Goal: Task Accomplishment & Management: Complete application form

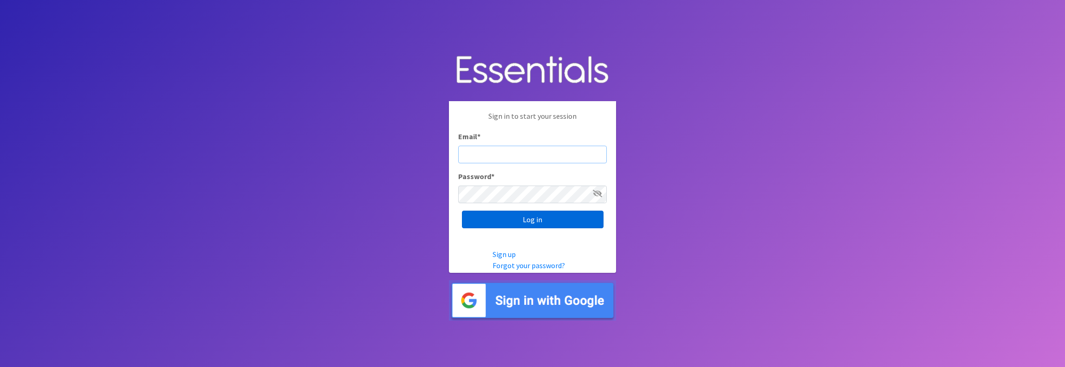
type input "jamie@villagediaperbank.org"
click at [533, 220] on input "Log in" at bounding box center [533, 220] width 142 height 18
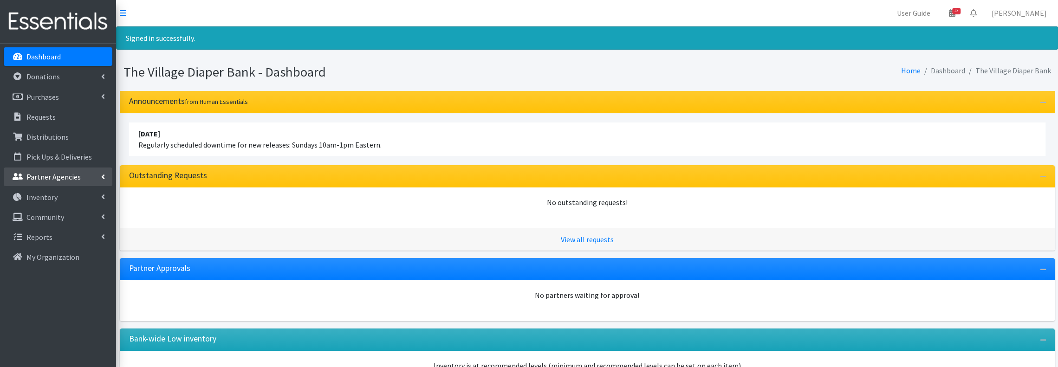
click at [63, 178] on p "Partner Agencies" at bounding box center [53, 176] width 54 height 9
click at [58, 195] on link "All Partners" at bounding box center [58, 197] width 109 height 19
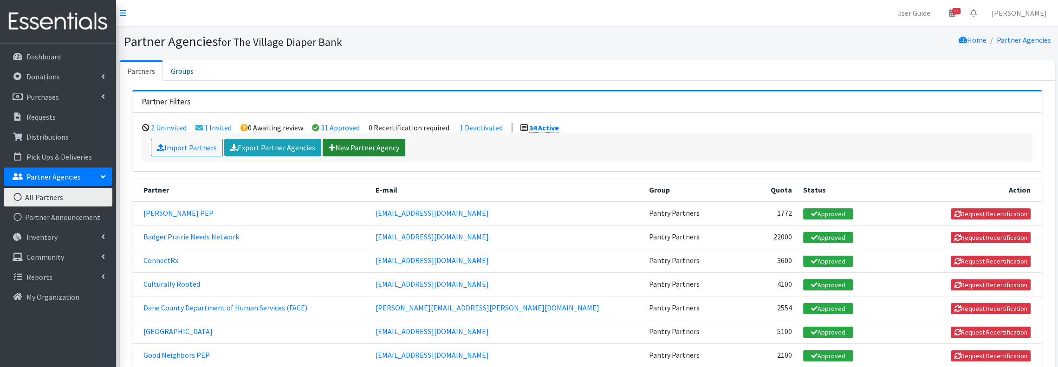
click at [391, 144] on link "New Partner Agency" at bounding box center [364, 148] width 83 height 18
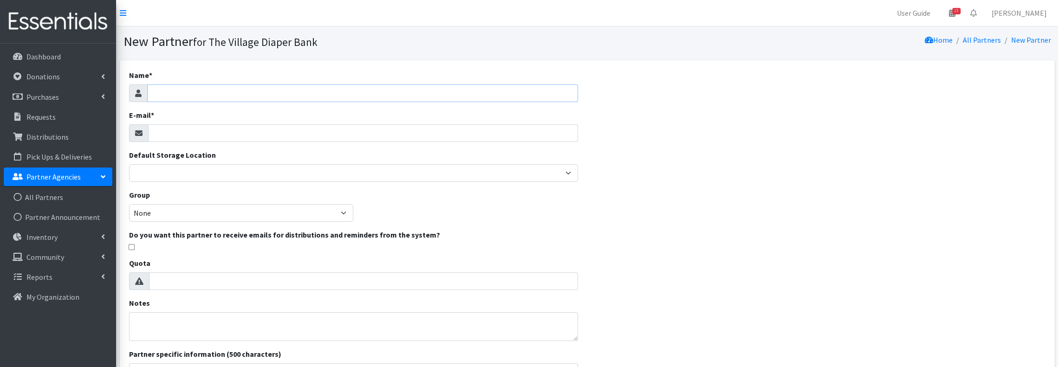
click at [388, 85] on input "Name *" at bounding box center [362, 94] width 431 height 18
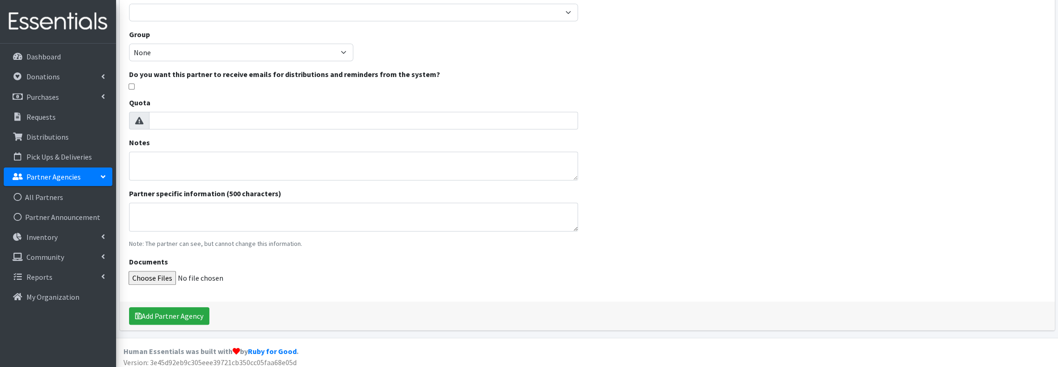
scroll to position [165, 0]
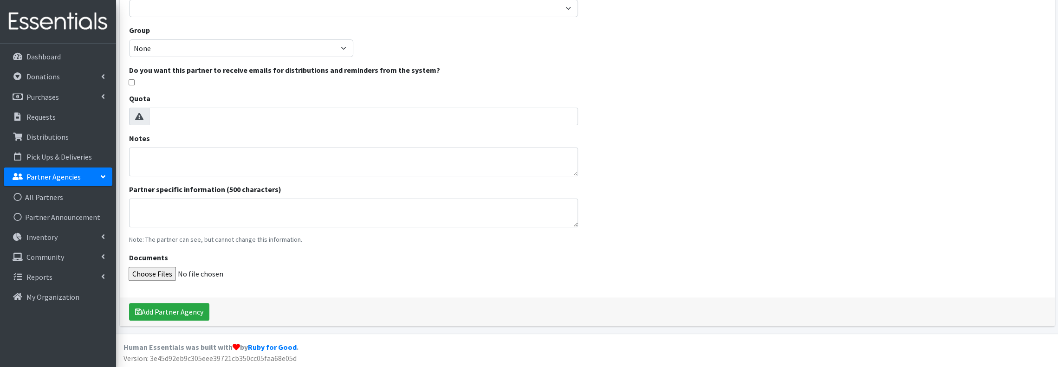
click at [131, 83] on input "checkbox" at bounding box center [132, 82] width 6 height 6
checkbox input "true"
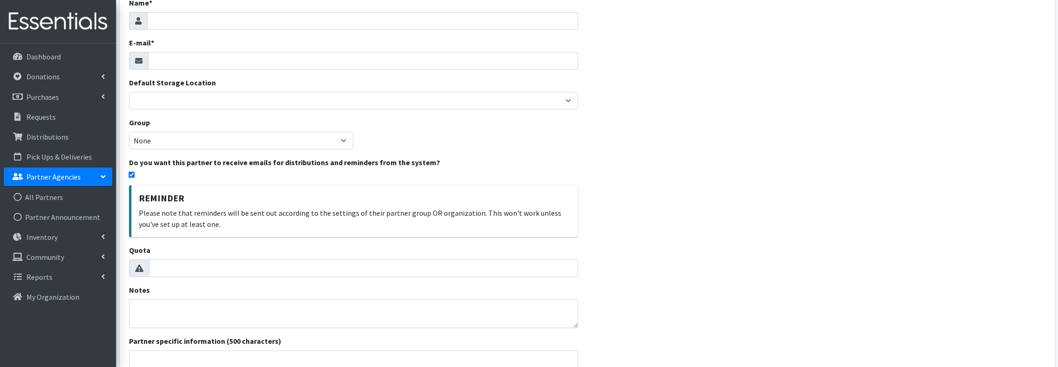
scroll to position [0, 0]
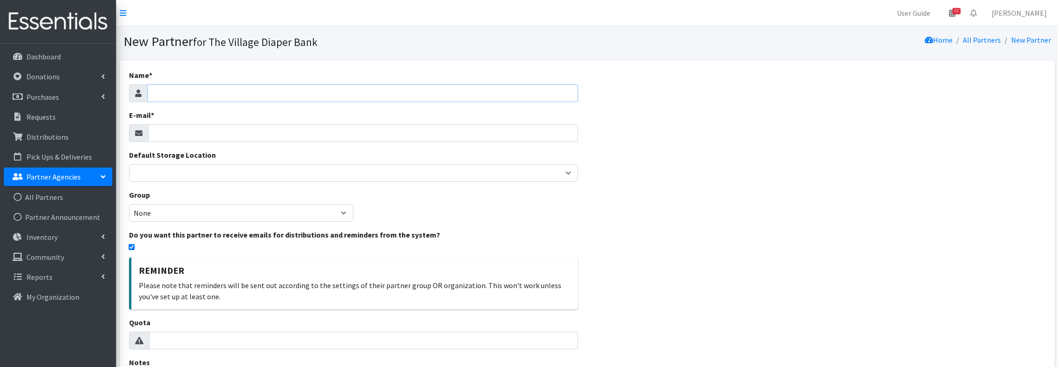
click at [316, 97] on input "Name *" at bounding box center [362, 94] width 431 height 18
type input "[PERSON_NAME][GEOGRAPHIC_DATA]"
click at [327, 136] on input "E-mail *" at bounding box center [363, 133] width 430 height 18
paste input "[EMAIL_ADDRESS][DOMAIN_NAME]"
type input "[EMAIL_ADDRESS][DOMAIN_NAME]"
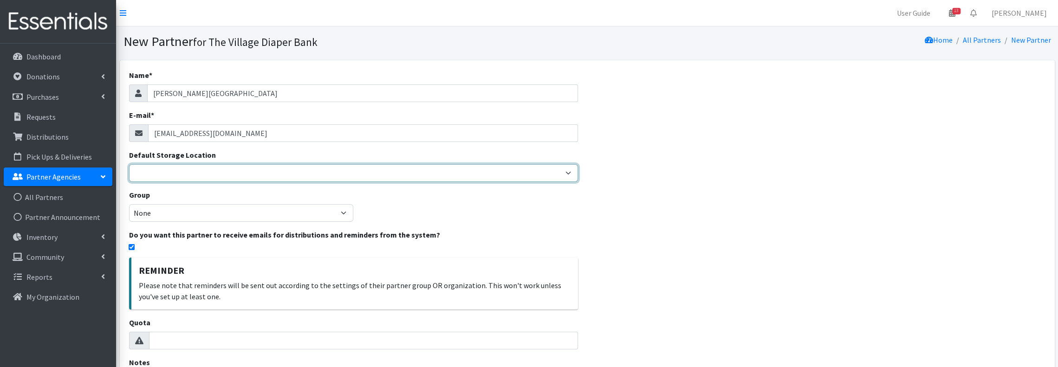
click at [331, 172] on select "The Village Diaper Bank" at bounding box center [353, 173] width 449 height 18
select select "353"
click at [129, 164] on select "The Village Diaper Bank" at bounding box center [353, 173] width 449 height 18
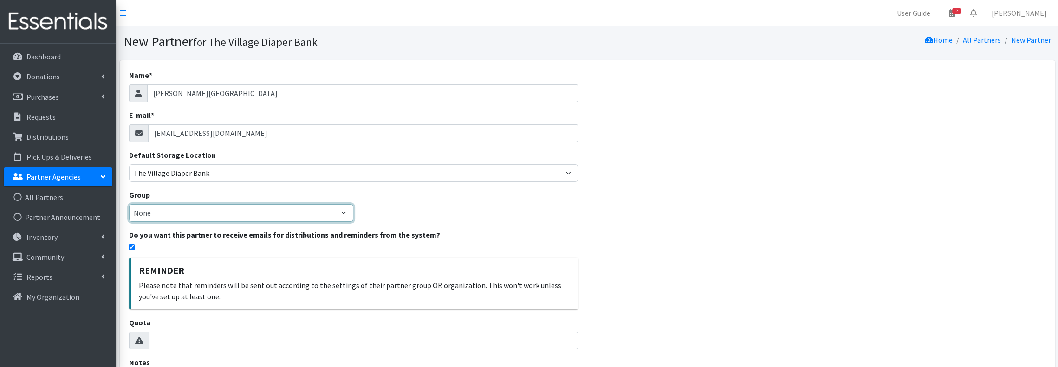
click at [341, 214] on select "None Period Products Pilot Pantry Partners Case Management Agencies TEST" at bounding box center [241, 213] width 225 height 18
select select "127"
click at [129, 204] on select "None Period Products Pilot Pantry Partners Case Management Agencies TEST" at bounding box center [241, 213] width 225 height 18
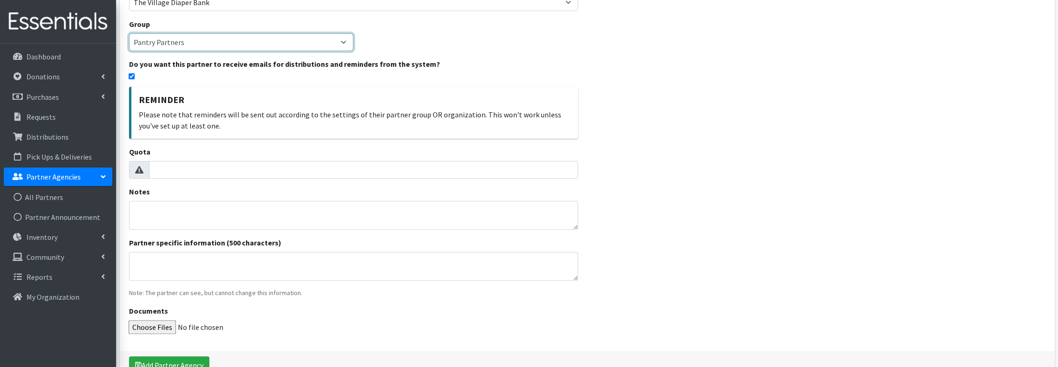
scroll to position [186, 0]
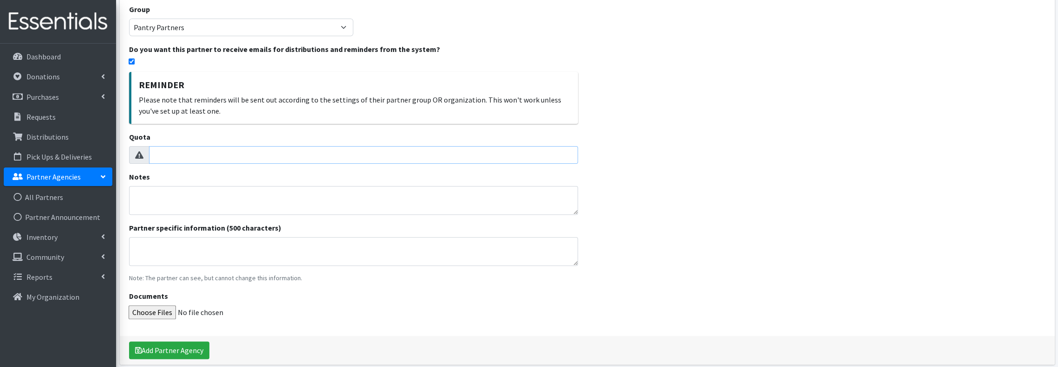
click at [329, 157] on input "Quota" at bounding box center [363, 155] width 429 height 18
click at [189, 244] on textarea "Partner specific information (500 characters)" at bounding box center [353, 251] width 449 height 29
type textarea "12,000 diapers per month 13 cases (234) wipes per month"
click at [224, 157] on input "Quota" at bounding box center [363, 155] width 429 height 18
type input "12234"
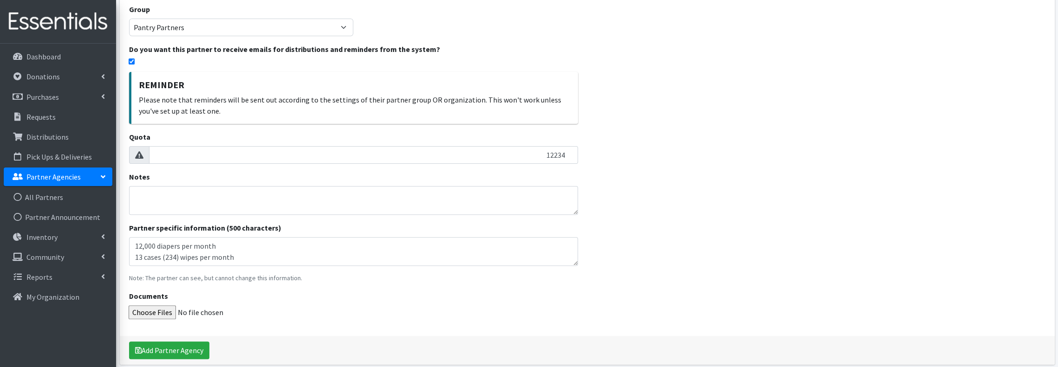
click at [685, 209] on div "Name * Goodman Community Center E-mail * cebergm@sunprairieschools.org Default …" at bounding box center [587, 120] width 935 height 490
click at [182, 351] on button "Add Partner Agency" at bounding box center [169, 351] width 80 height 18
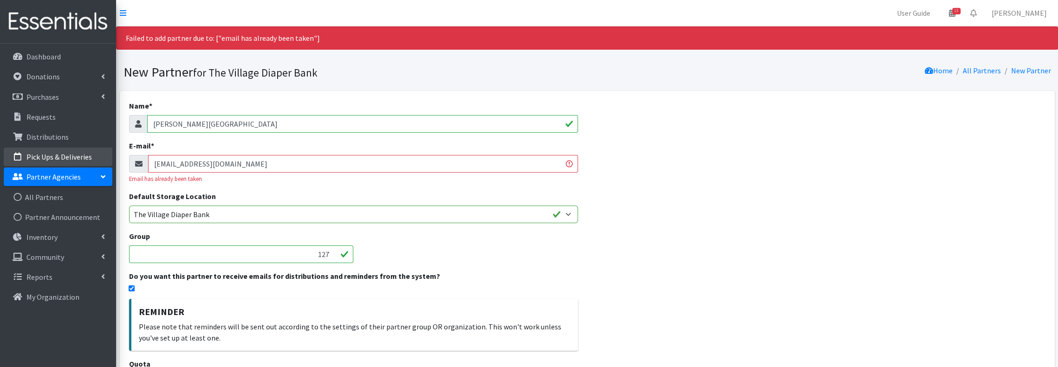
drag, startPoint x: 268, startPoint y: 167, endPoint x: 91, endPoint y: 165, distance: 177.4
click at [91, 165] on div "User Guide 13 13 Pick-ups remaining this week View Calendar 0 Requests 0 Partne…" at bounding box center [529, 317] width 1058 height 634
paste input "[EMAIL_ADDRESS][DOMAIN_NAME]"
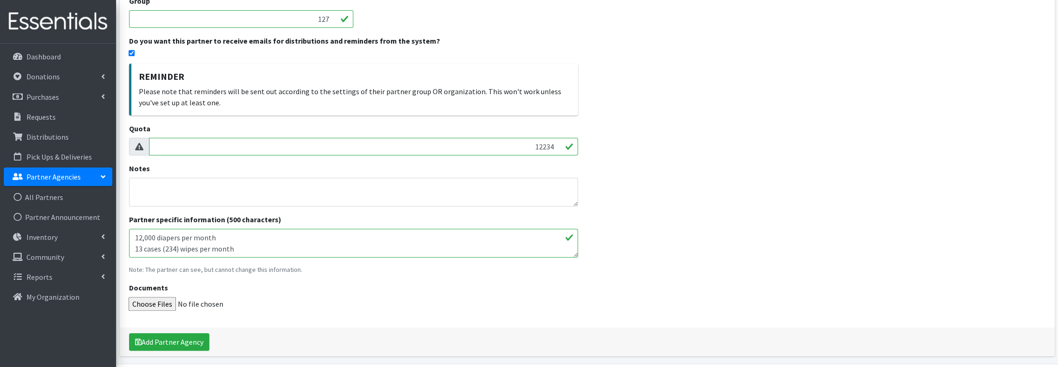
scroll to position [266, 0]
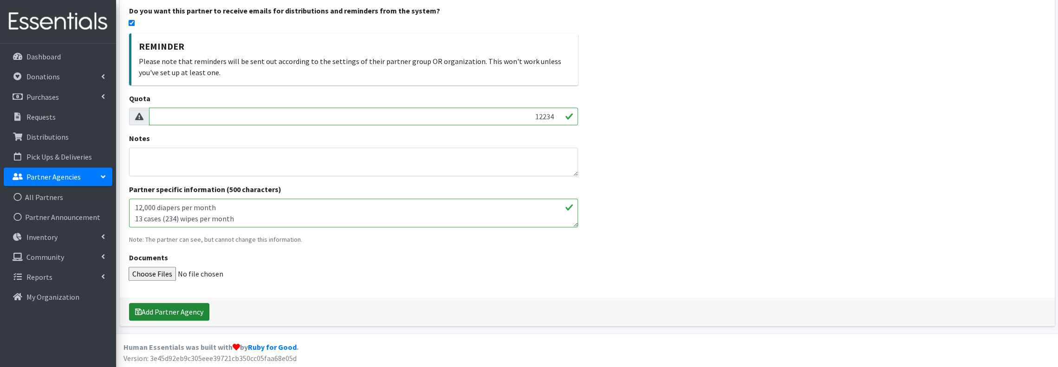
type input "[EMAIL_ADDRESS][DOMAIN_NAME]"
click at [170, 314] on button "Add Partner Agency" at bounding box center [169, 312] width 80 height 18
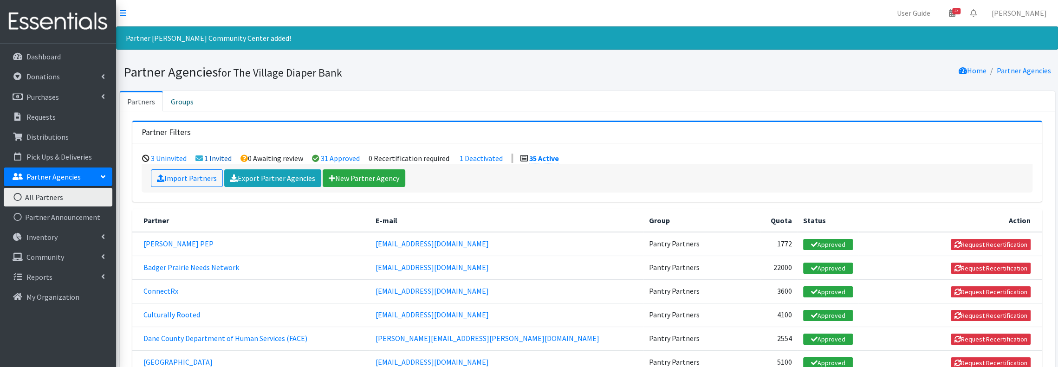
click at [208, 159] on link "1 Invited" at bounding box center [217, 158] width 27 height 9
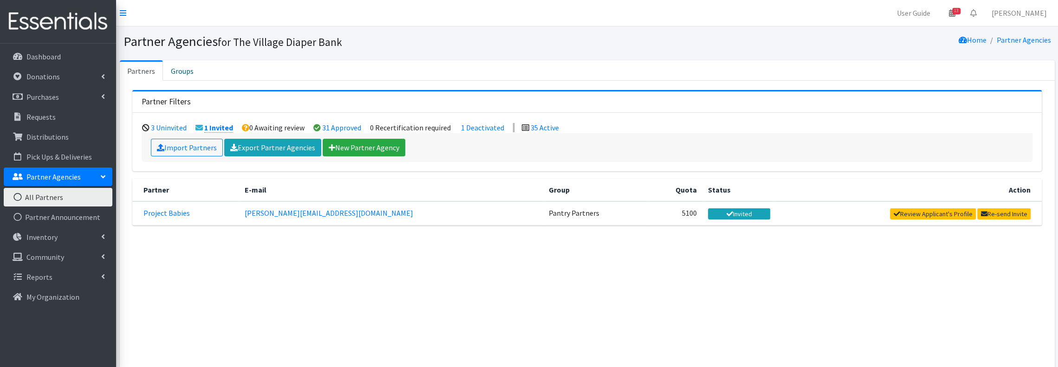
click at [1015, 206] on td "Review Applicant's Profile Re-send Invite" at bounding box center [909, 214] width 266 height 24
click at [1014, 210] on link "Re-send Invite" at bounding box center [1003, 213] width 53 height 11
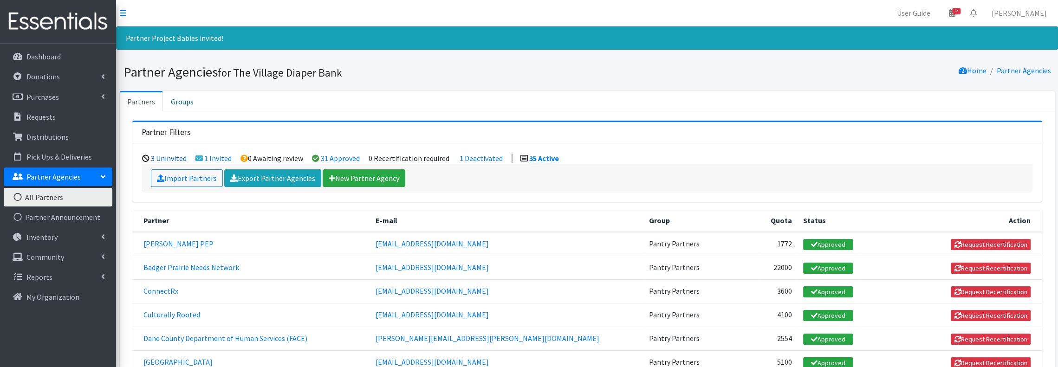
click at [166, 158] on link "3 Uninvited" at bounding box center [169, 158] width 36 height 9
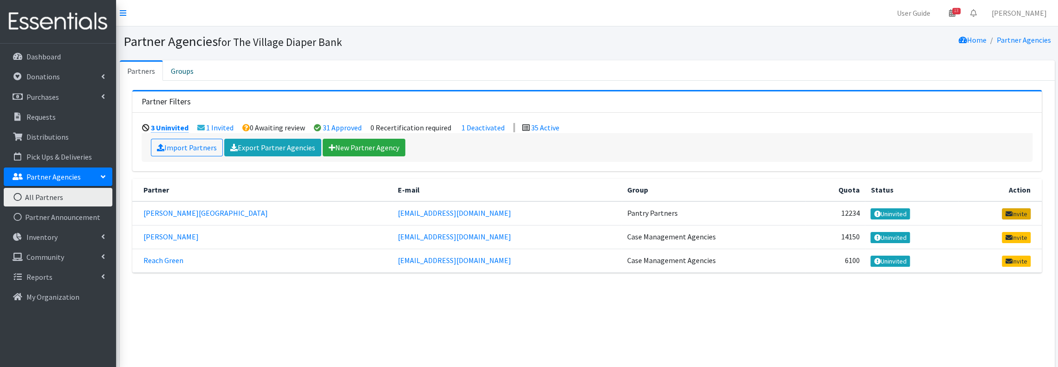
click at [1022, 214] on link "Invite" at bounding box center [1016, 213] width 29 height 11
